Goal: Transaction & Acquisition: Purchase product/service

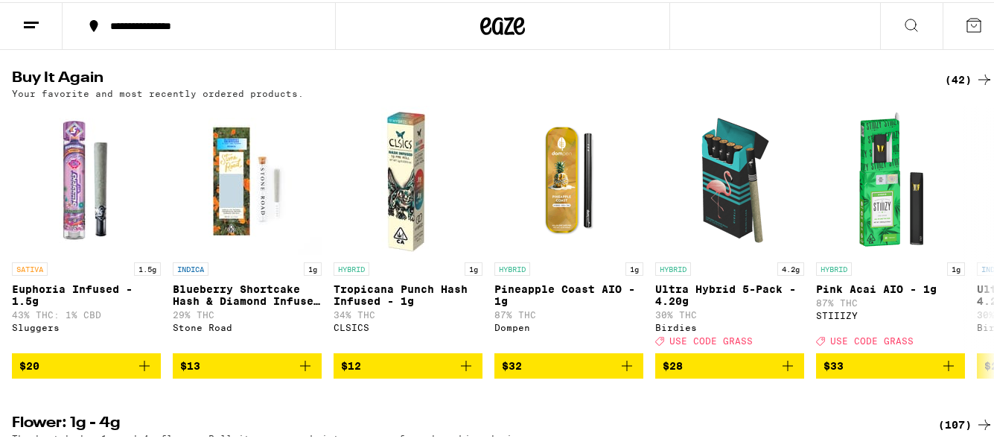
scroll to position [1549, 0]
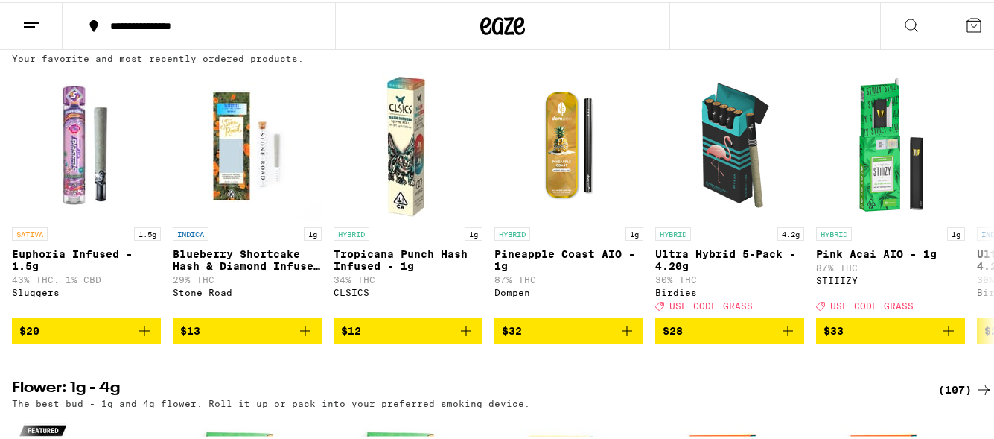
click at [945, 51] on div "(42)" at bounding box center [969, 43] width 48 height 18
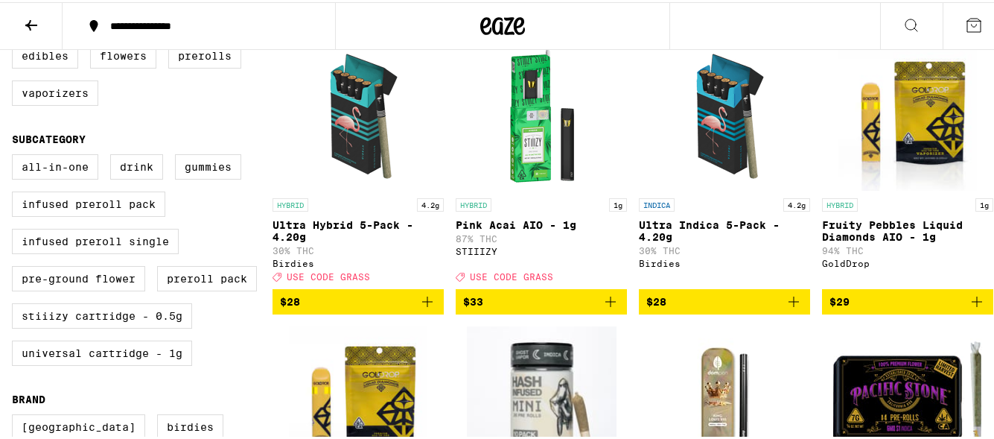
scroll to position [358, 0]
